Goal: Task Accomplishment & Management: Complete application form

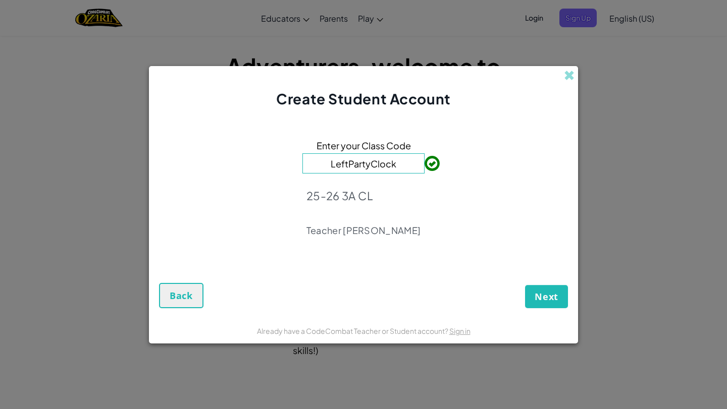
click at [401, 171] on input "LeftPartyClock" at bounding box center [363, 163] width 122 height 20
click at [424, 166] on span at bounding box center [424, 163] width 0 height 20
click at [408, 219] on div "25-26 3A CL Teacher [PERSON_NAME] 林嘉諺" at bounding box center [363, 213] width 114 height 62
click at [542, 293] on span "Next" at bounding box center [546, 297] width 24 height 12
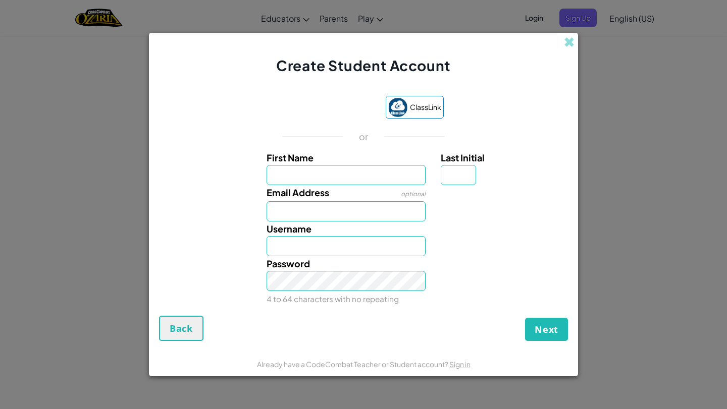
click at [228, 71] on div "Create Student Account" at bounding box center [363, 54] width 429 height 43
click at [323, 171] on input "First Name" at bounding box center [345, 175] width 159 height 20
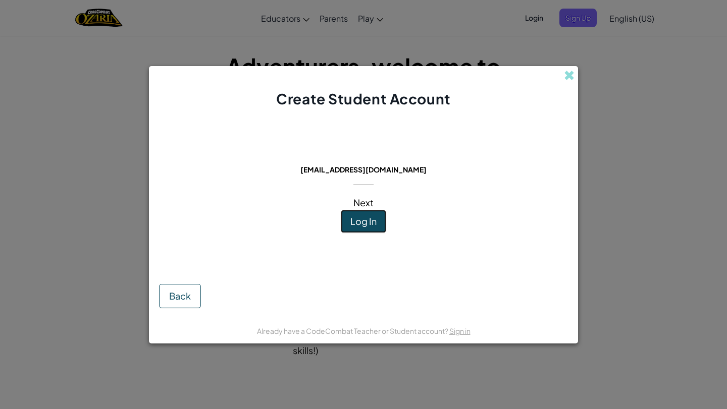
click at [344, 229] on button "Log In" at bounding box center [363, 221] width 45 height 23
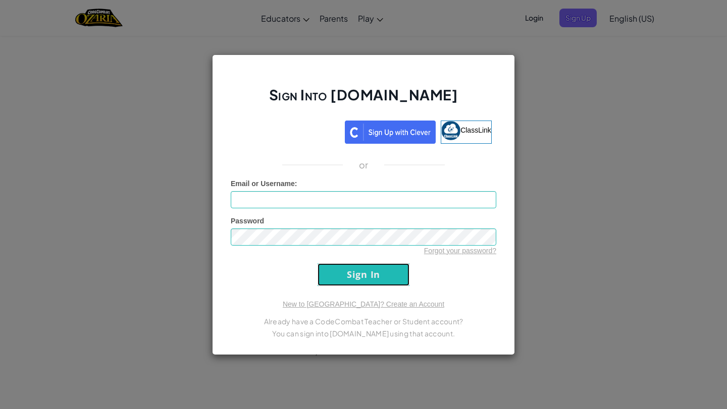
click at [365, 293] on div "Sign Into [DOMAIN_NAME] ClassLink or Unknown Error Email or Username : Password…" at bounding box center [363, 204] width 303 height 301
